Goal: Check status: Check status

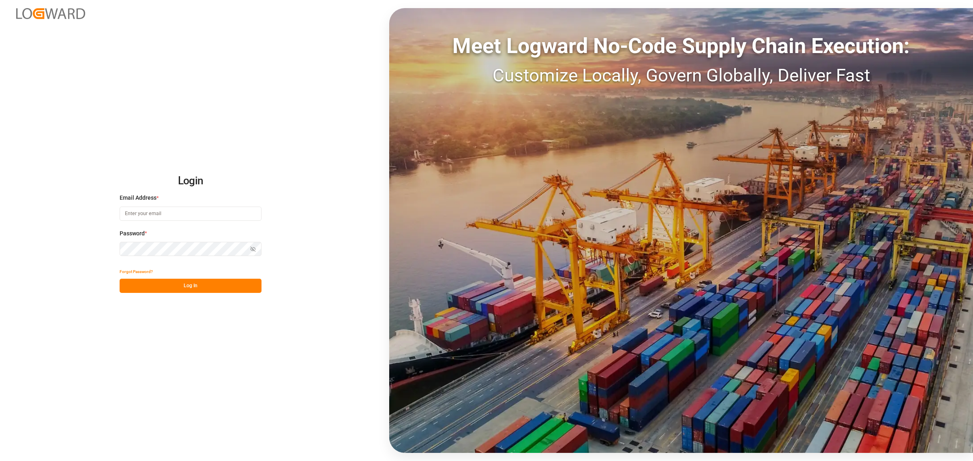
type input "[PERSON_NAME][EMAIL_ADDRESS][PERSON_NAME][DOMAIN_NAME]"
click at [228, 279] on button "Log In" at bounding box center [191, 286] width 142 height 14
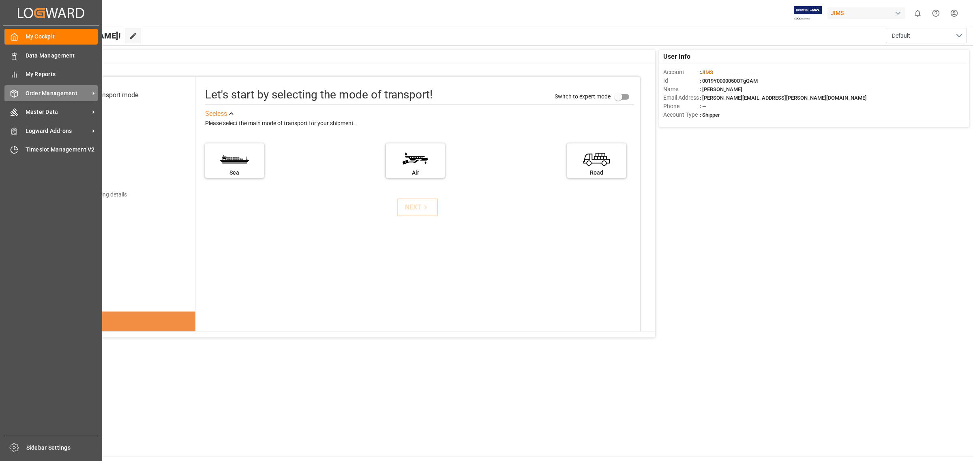
click at [65, 94] on span "Order Management" at bounding box center [58, 93] width 64 height 9
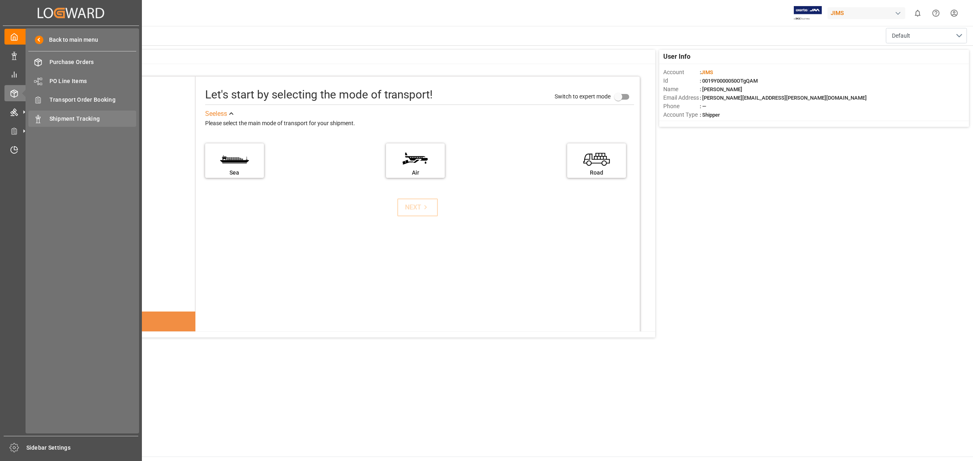
click at [88, 120] on span "Shipment Tracking" at bounding box center [92, 119] width 87 height 9
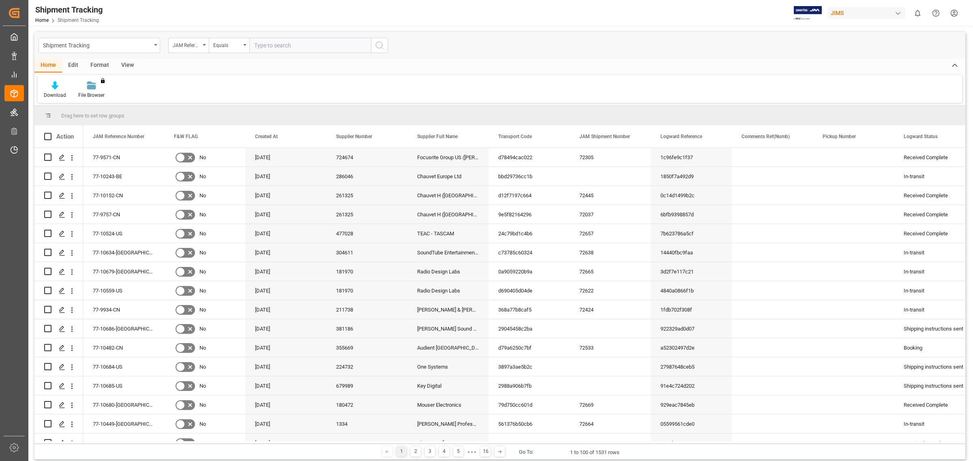
click at [295, 47] on input "text" at bounding box center [310, 45] width 122 height 15
type input "77-10243-BE"
click at [382, 47] on icon "search button" at bounding box center [379, 46] width 10 height 10
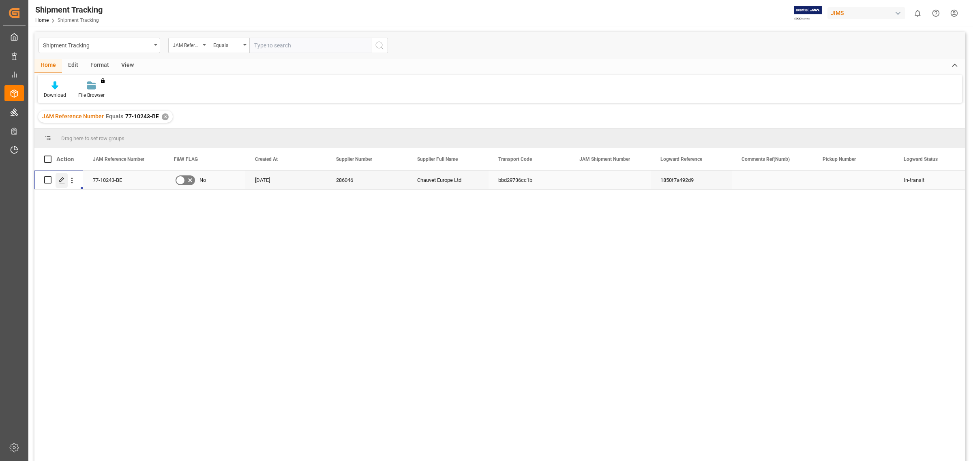
click at [61, 179] on polygon "Press SPACE to select this row." at bounding box center [62, 180] width 4 height 4
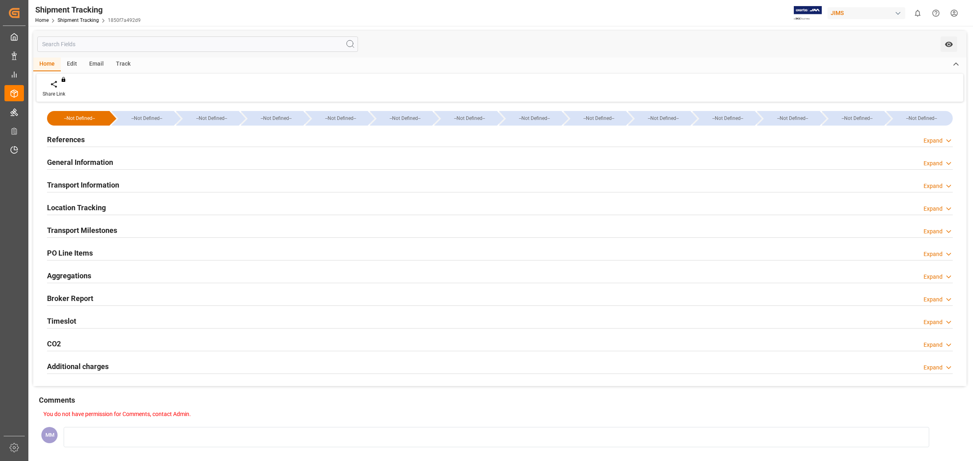
type input "[DATE] 00:00"
type input "[DATE]"
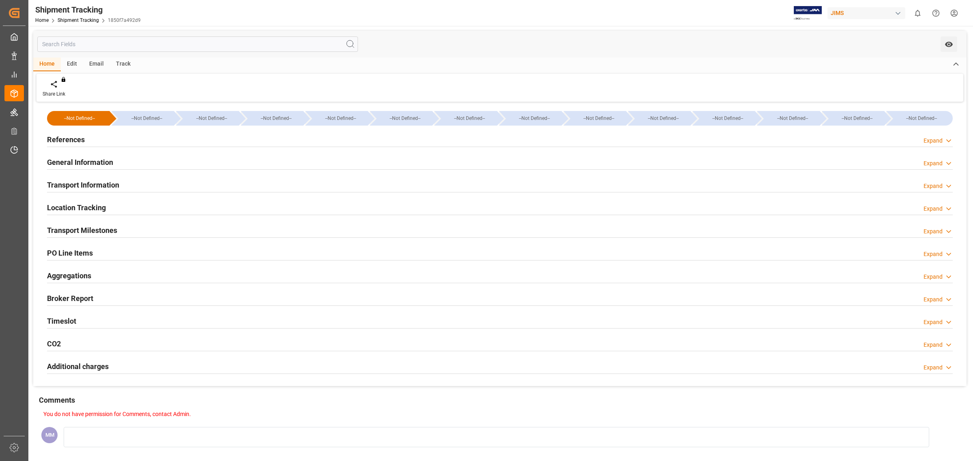
type input "[DATE] 10:49"
click at [81, 319] on div "Timeslot Expand" at bounding box center [499, 320] width 905 height 15
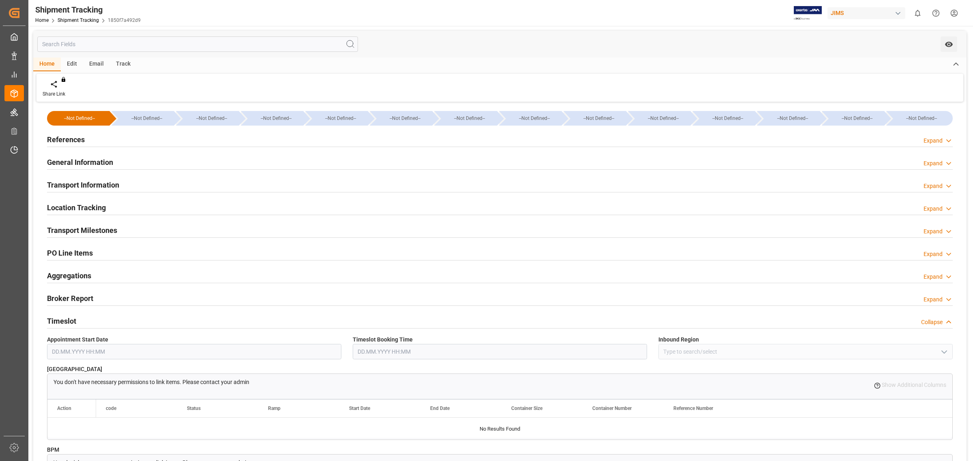
click at [114, 228] on h2 "Transport Milestones" at bounding box center [82, 230] width 70 height 11
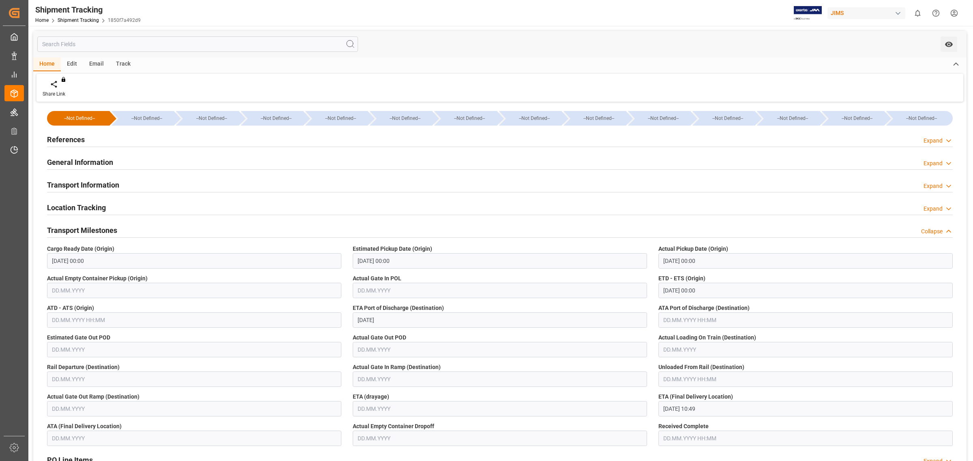
click at [134, 180] on div "Transport Information Expand" at bounding box center [499, 184] width 905 height 15
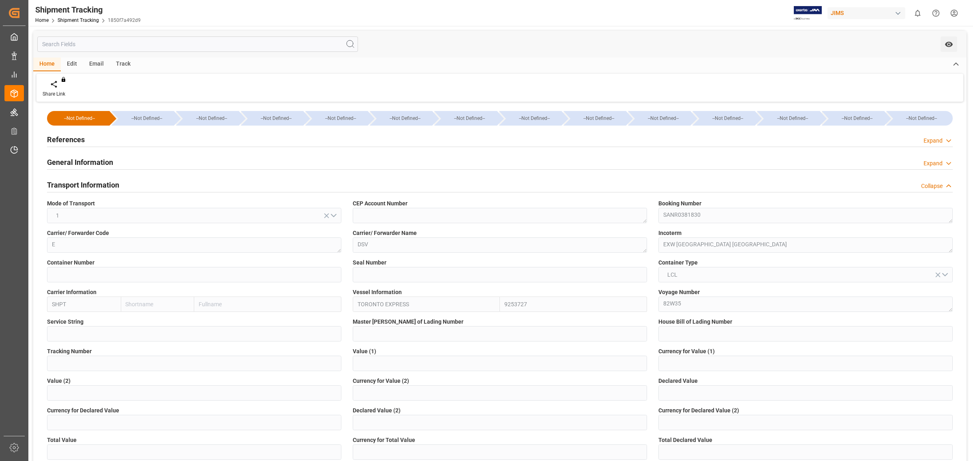
click at [653, 219] on div "Booking Number SANR0381830" at bounding box center [805, 212] width 306 height 30
click at [657, 215] on div "Booking Number SANR0381830" at bounding box center [805, 212] width 306 height 30
click at [86, 19] on link "Shipment Tracking" at bounding box center [78, 20] width 41 height 6
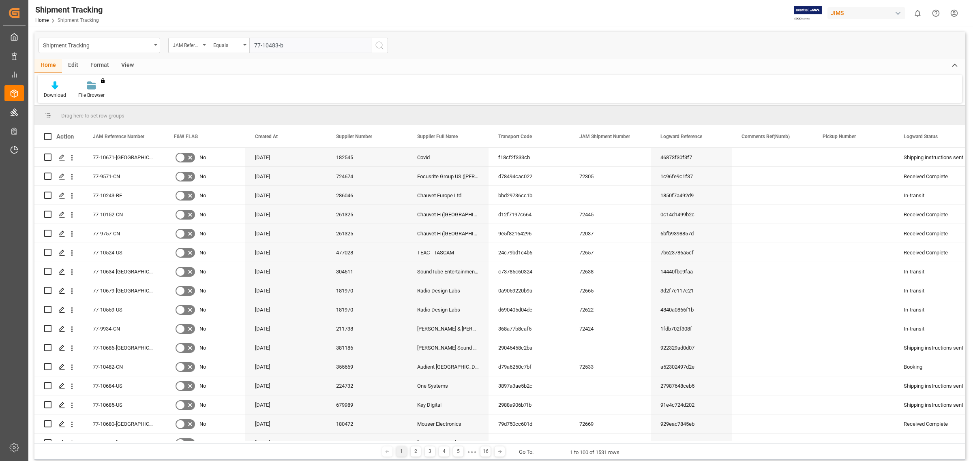
type input "77-10483-be"
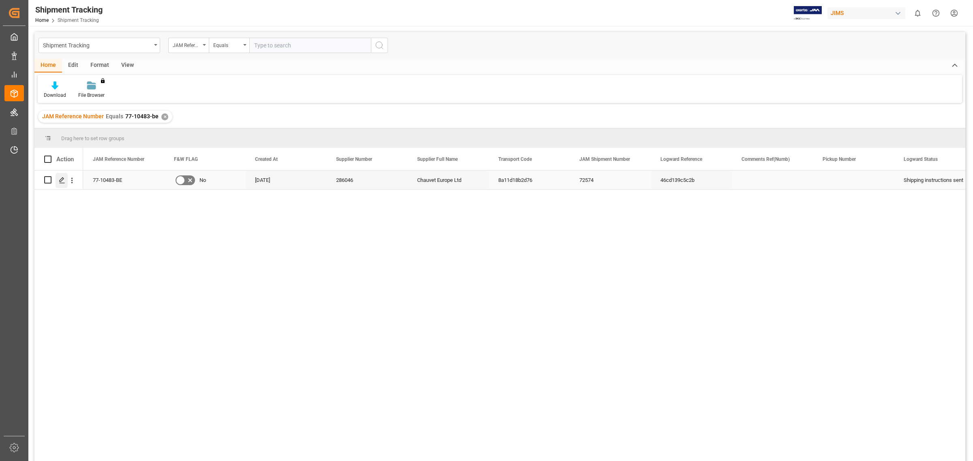
click at [65, 179] on icon "Press SPACE to select this row." at bounding box center [62, 180] width 6 height 6
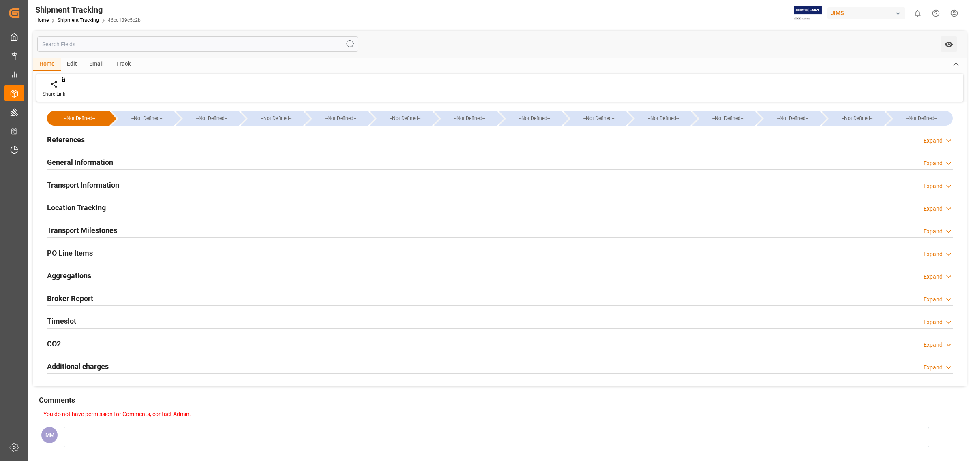
type input "45414"
click at [103, 189] on h2 "Transport Information" at bounding box center [83, 185] width 72 height 11
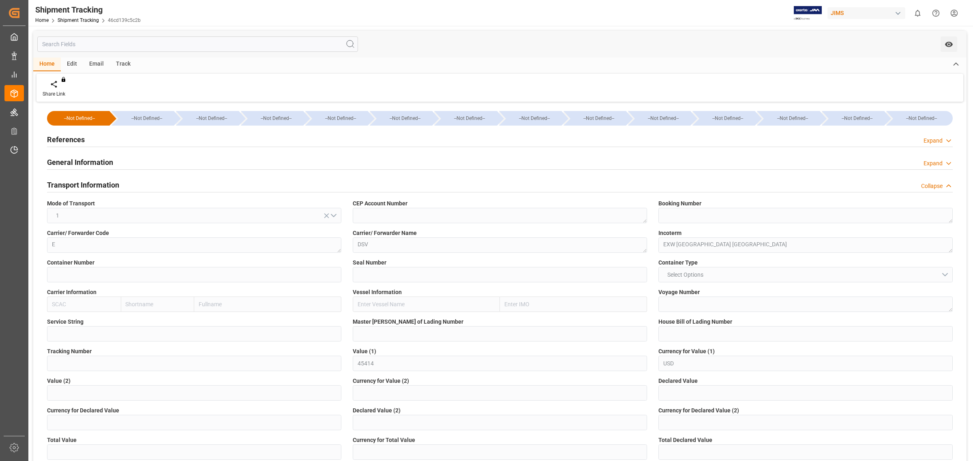
click at [117, 163] on div "General Information Expand" at bounding box center [499, 161] width 905 height 15
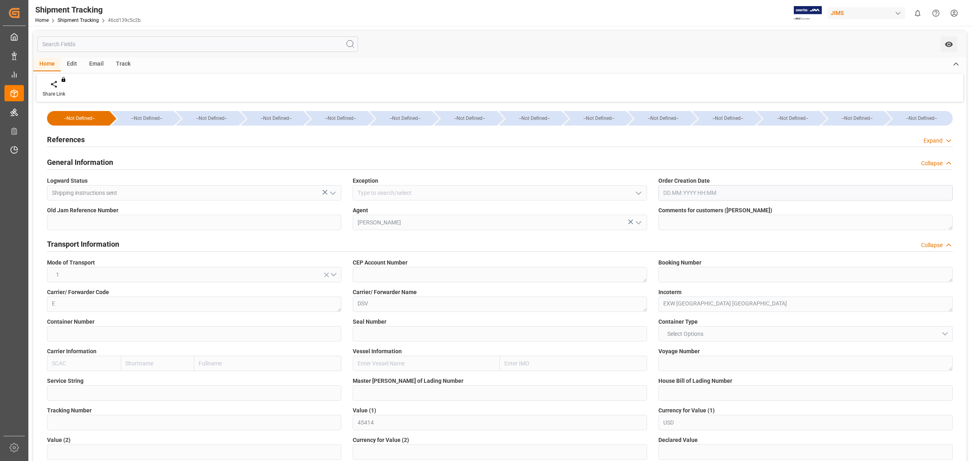
click at [94, 163] on h2 "General Information" at bounding box center [80, 162] width 66 height 11
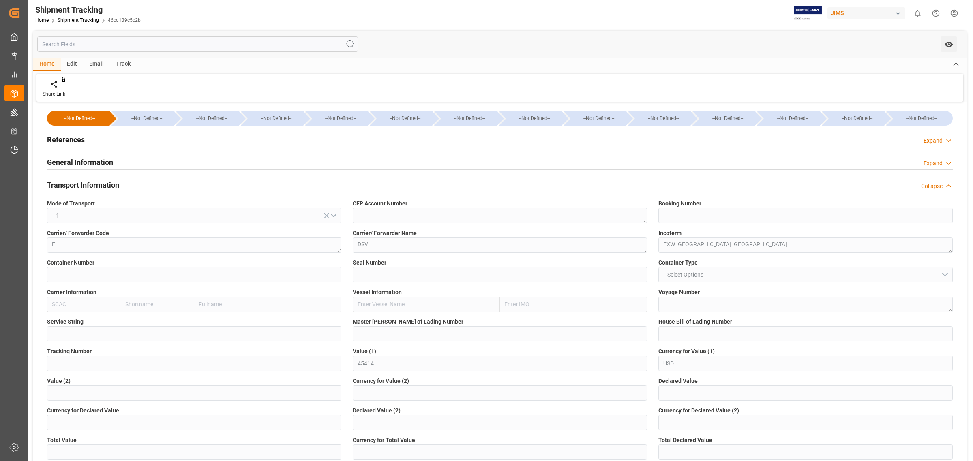
click at [94, 184] on h2 "Transport Information" at bounding box center [83, 185] width 72 height 11
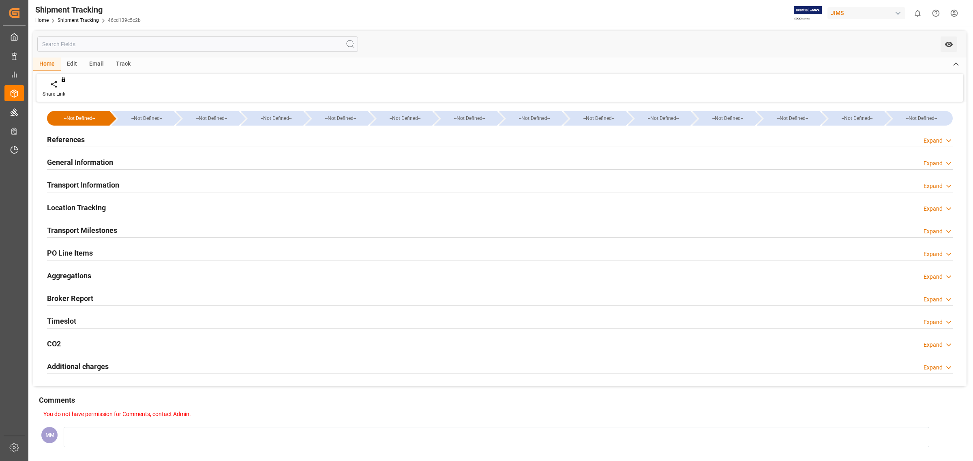
click at [98, 201] on div "Location Tracking" at bounding box center [76, 206] width 59 height 15
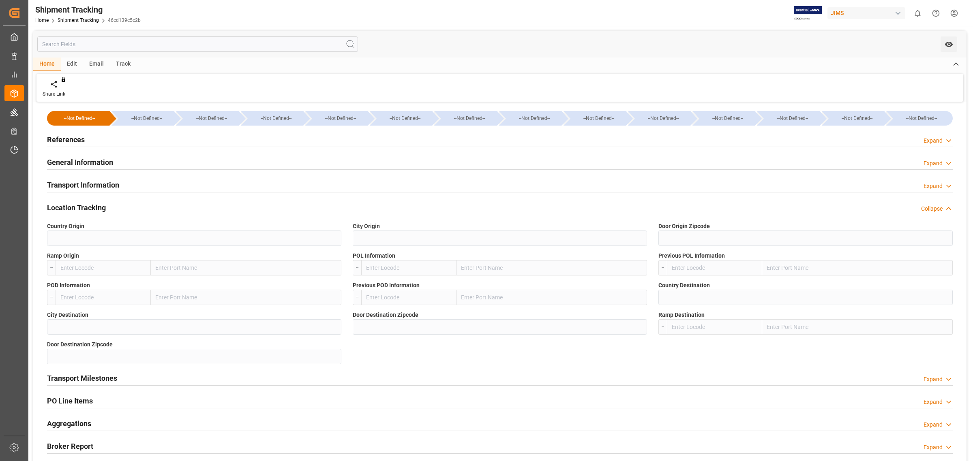
click at [100, 203] on h2 "Location Tracking" at bounding box center [76, 207] width 59 height 11
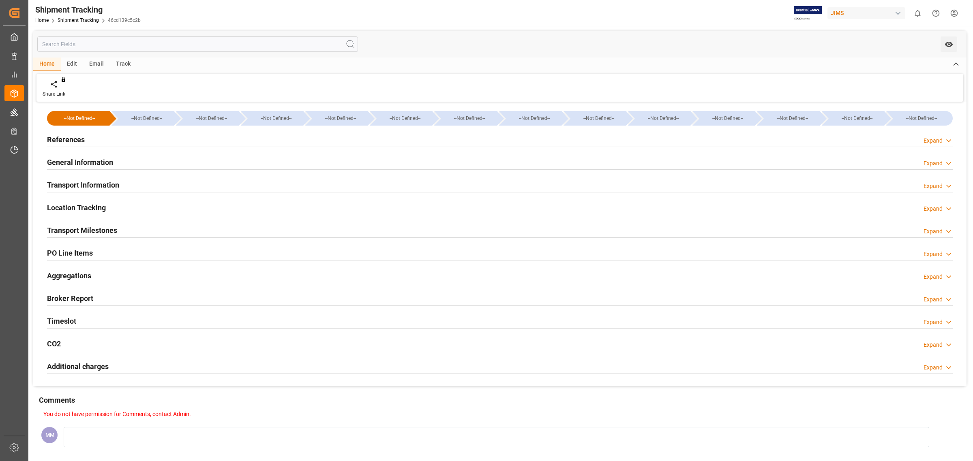
click at [105, 224] on div "Transport Milestones" at bounding box center [82, 229] width 70 height 15
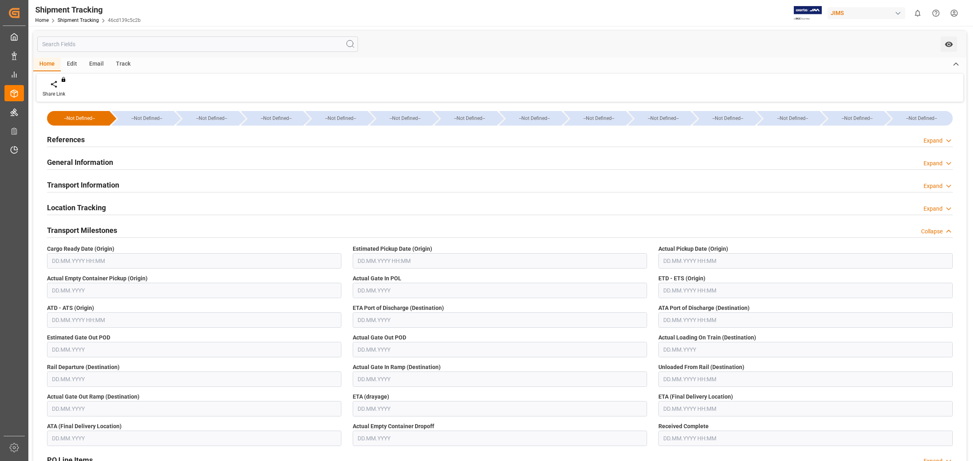
click at [105, 224] on div "Transport Milestones" at bounding box center [82, 229] width 70 height 15
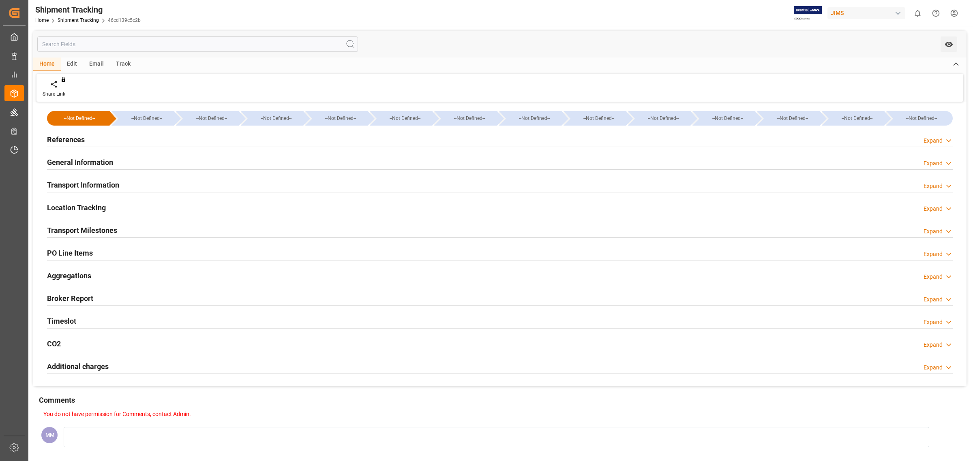
click at [86, 138] on div "References Expand" at bounding box center [499, 138] width 905 height 15
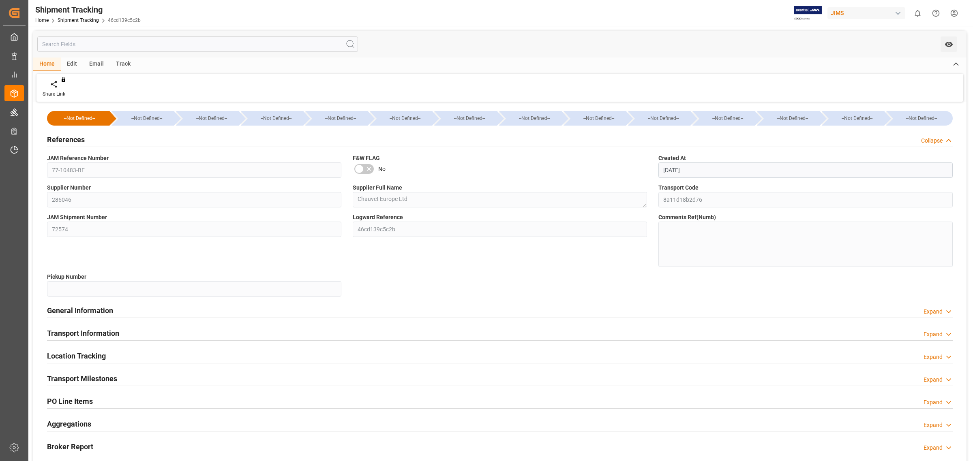
click at [31, 169] on div "You do not have permission for watch. Contact admin. Home Edit Email Track Shar…" at bounding box center [499, 320] width 943 height 588
click at [88, 19] on link "Shipment Tracking" at bounding box center [78, 20] width 41 height 6
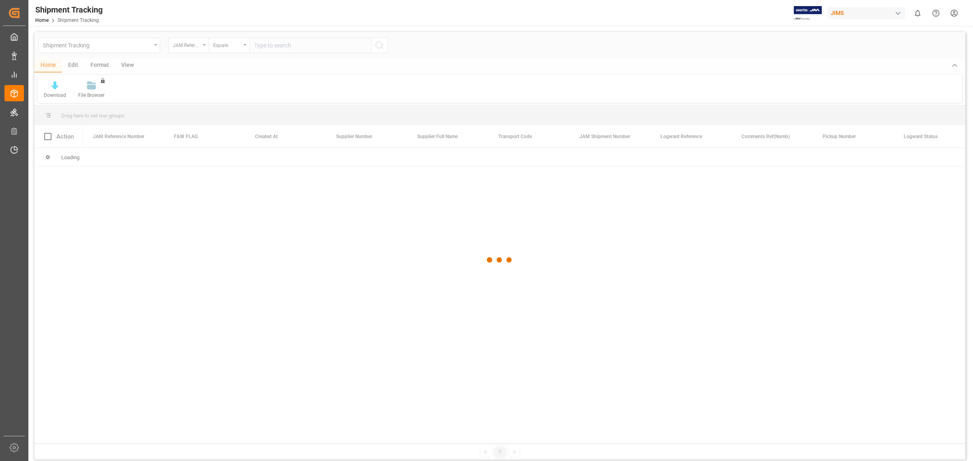
click at [306, 47] on div at bounding box center [499, 260] width 930 height 456
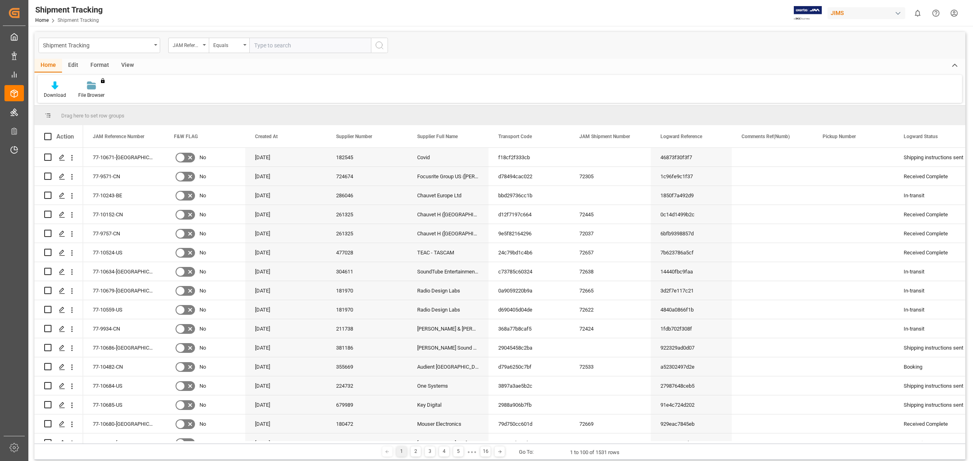
click at [307, 47] on input "text" at bounding box center [310, 45] width 122 height 15
type input "77-9935-be"
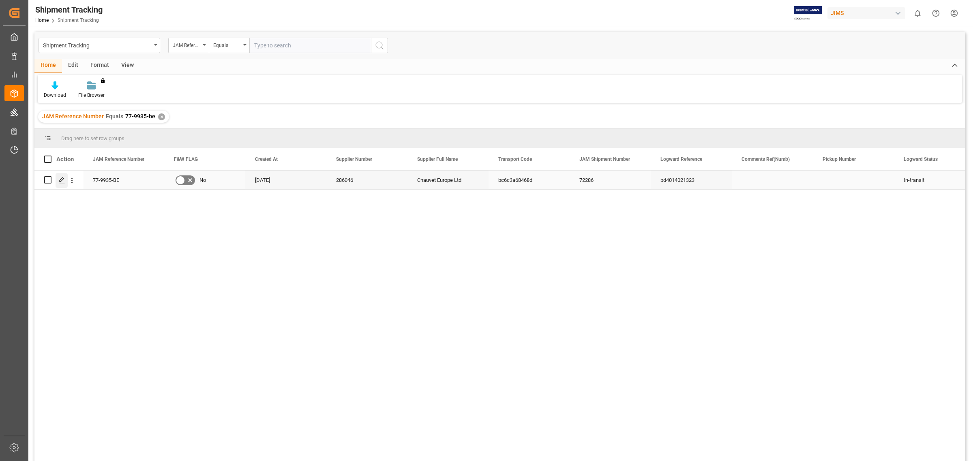
click at [59, 180] on icon "Press SPACE to select this row." at bounding box center [62, 180] width 6 height 6
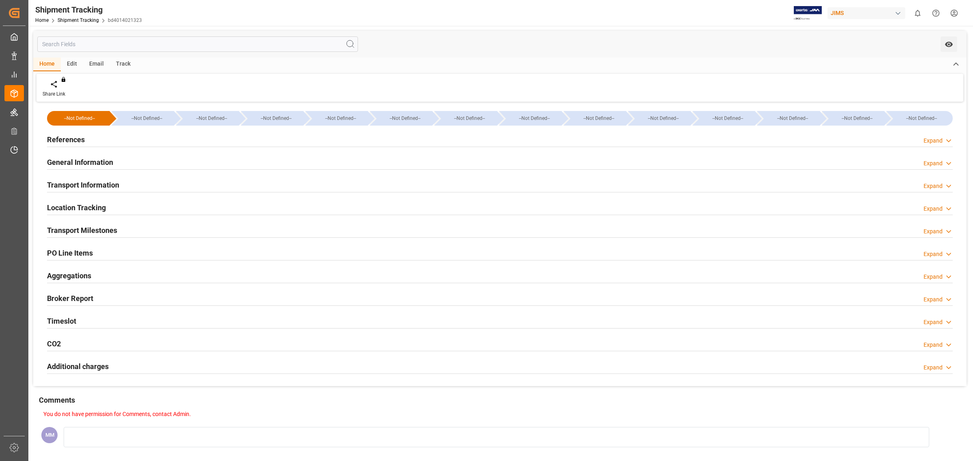
click at [91, 156] on div "General Information" at bounding box center [80, 161] width 66 height 15
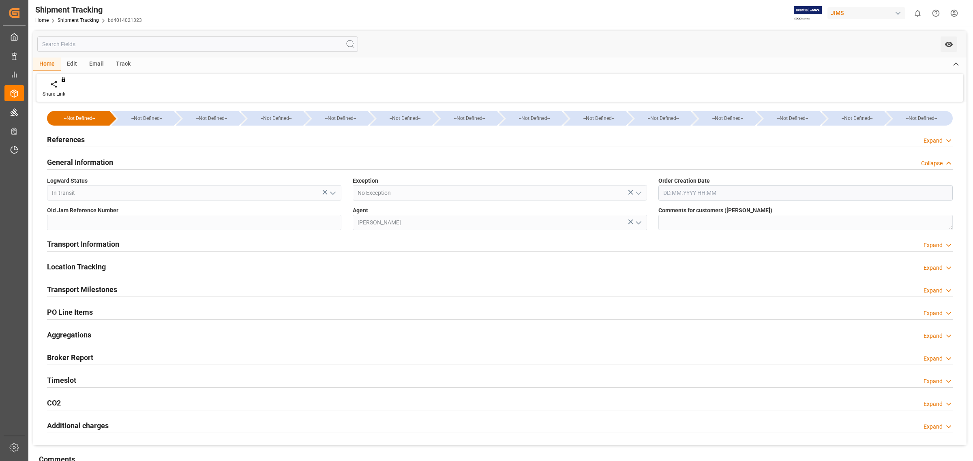
click at [90, 157] on h2 "General Information" at bounding box center [80, 162] width 66 height 11
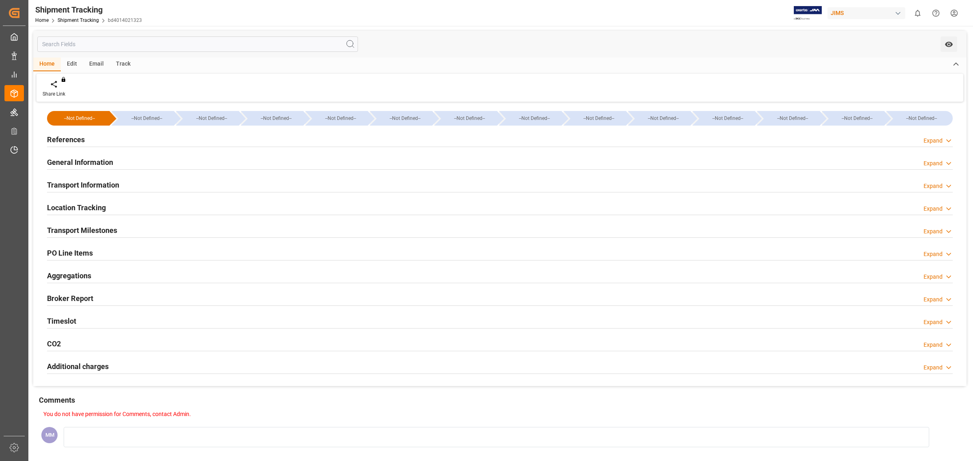
click at [96, 185] on h2 "Transport Information" at bounding box center [83, 185] width 72 height 11
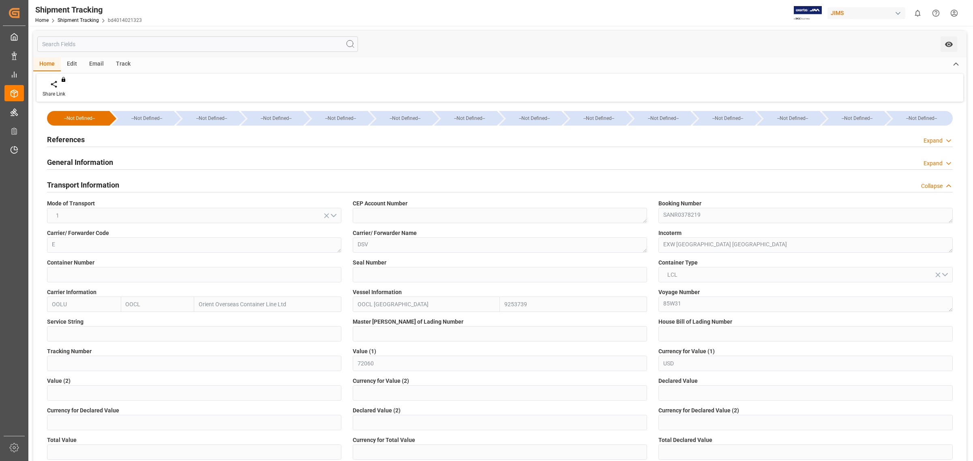
click at [99, 185] on h2 "Transport Information" at bounding box center [83, 185] width 72 height 11
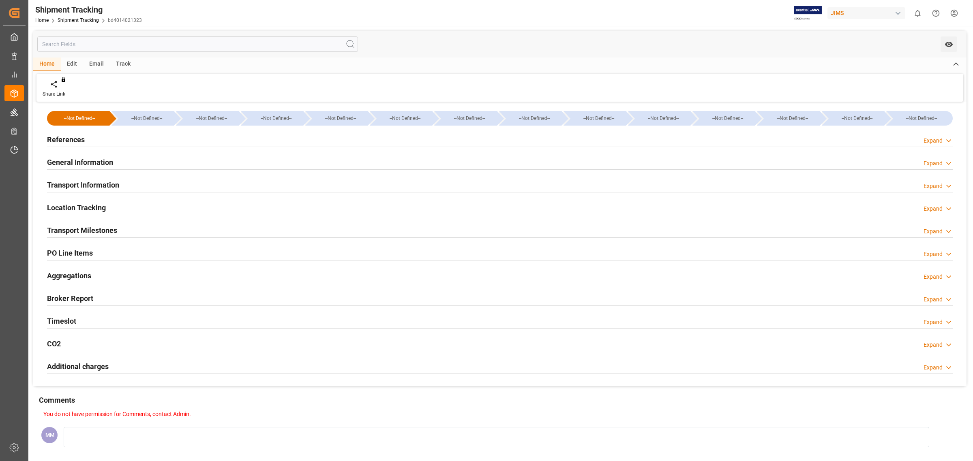
click at [102, 230] on h2 "Transport Milestones" at bounding box center [82, 230] width 70 height 11
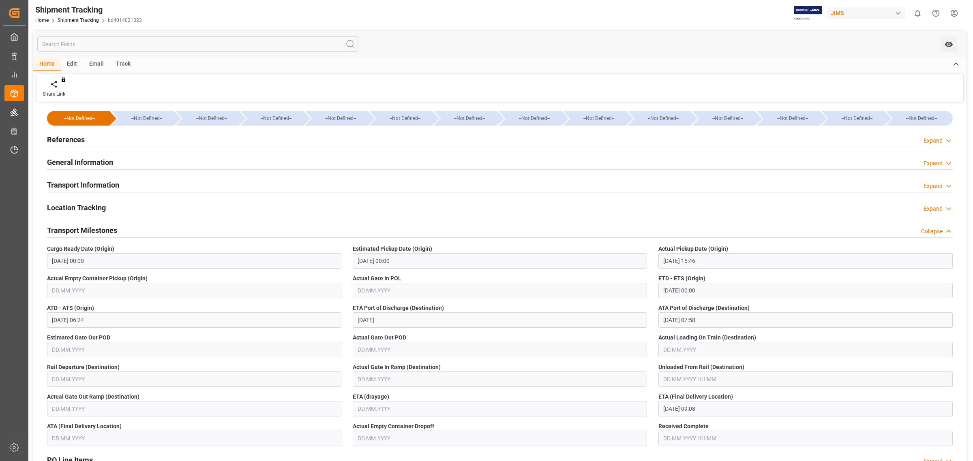
click at [106, 227] on h2 "Transport Milestones" at bounding box center [82, 230] width 70 height 11
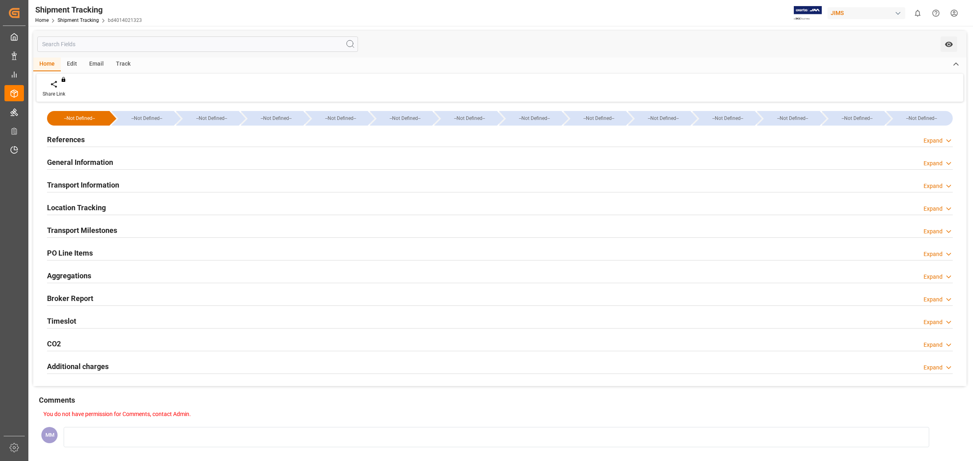
click at [102, 203] on h2 "Location Tracking" at bounding box center [76, 207] width 59 height 11
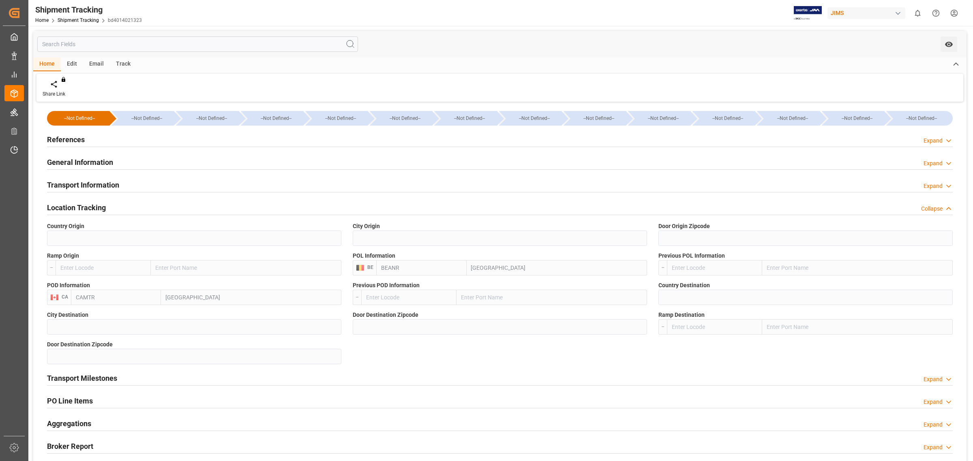
click at [104, 188] on h2 "Transport Information" at bounding box center [83, 185] width 72 height 11
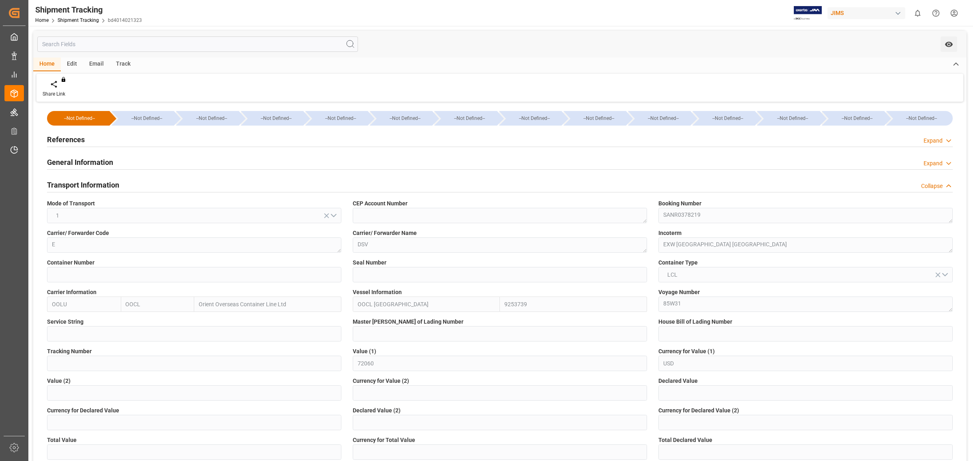
click at [663, 225] on div "Booking Number SANR0378219" at bounding box center [805, 212] width 306 height 30
